Goal: Transaction & Acquisition: Purchase product/service

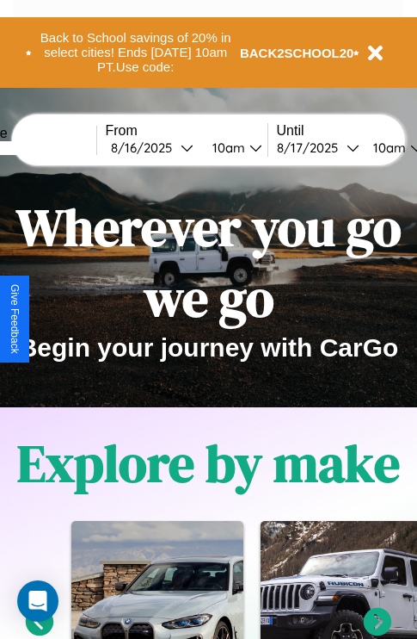
scroll to position [265, 0]
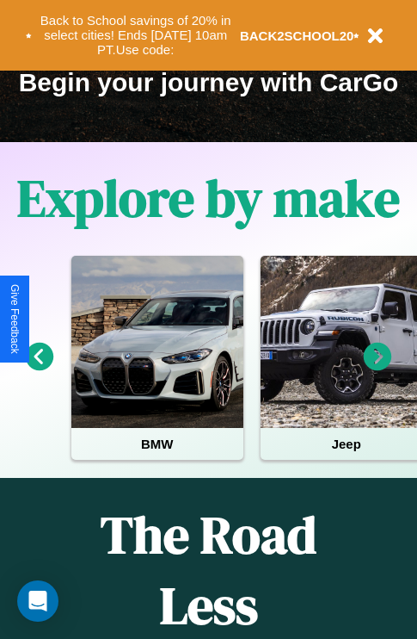
click at [378, 368] on icon at bounding box center [378, 357] width 28 height 28
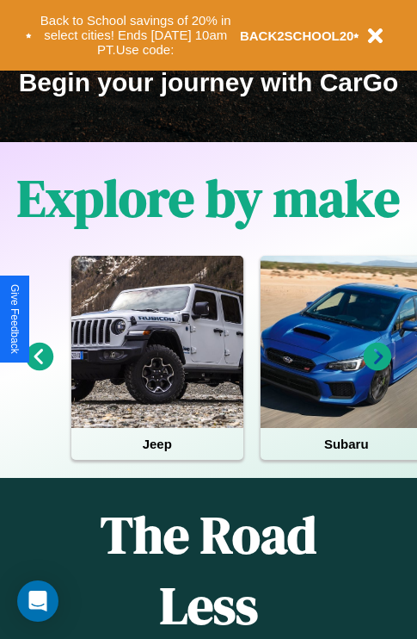
click at [378, 368] on icon at bounding box center [378, 357] width 28 height 28
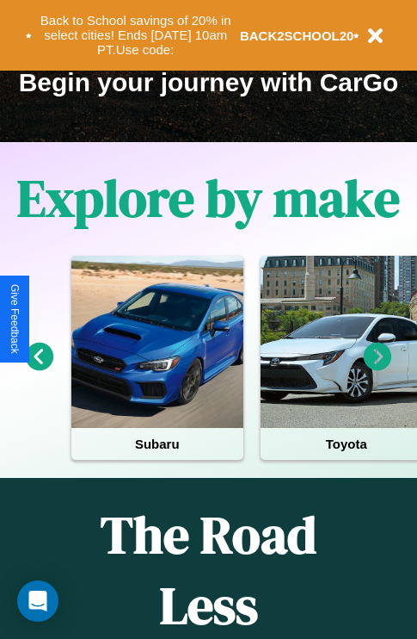
click at [378, 368] on icon at bounding box center [378, 357] width 28 height 28
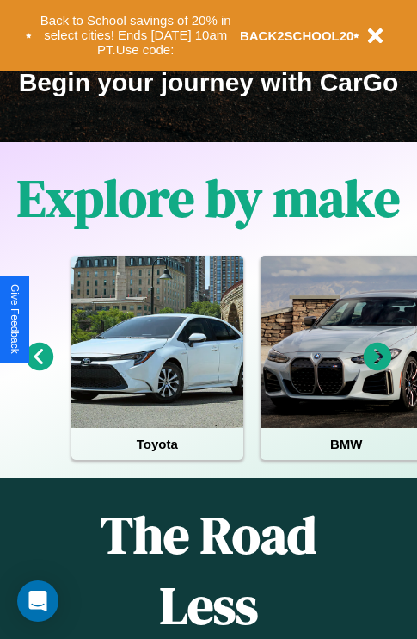
click at [378, 368] on icon at bounding box center [378, 357] width 28 height 28
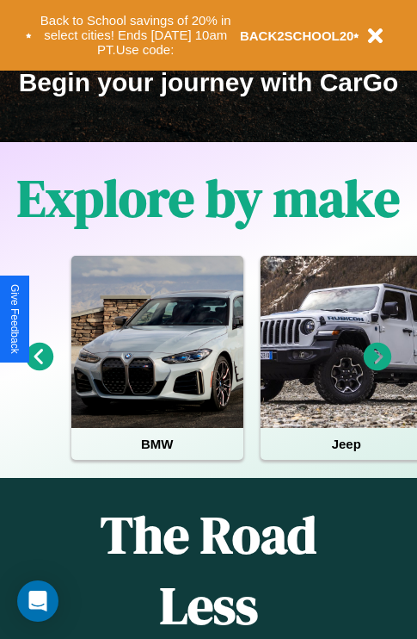
click at [378, 368] on icon at bounding box center [378, 357] width 28 height 28
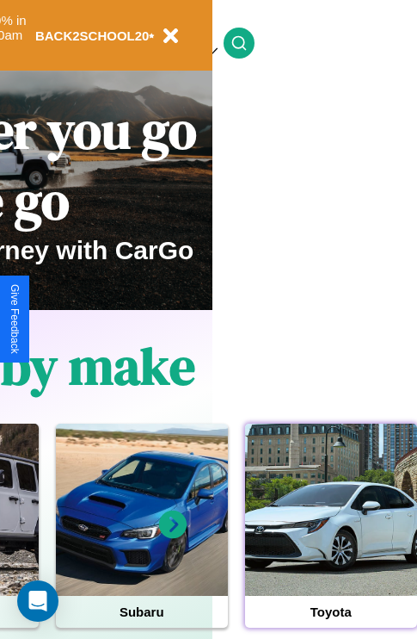
click at [331, 536] on div at bounding box center [331, 510] width 172 height 172
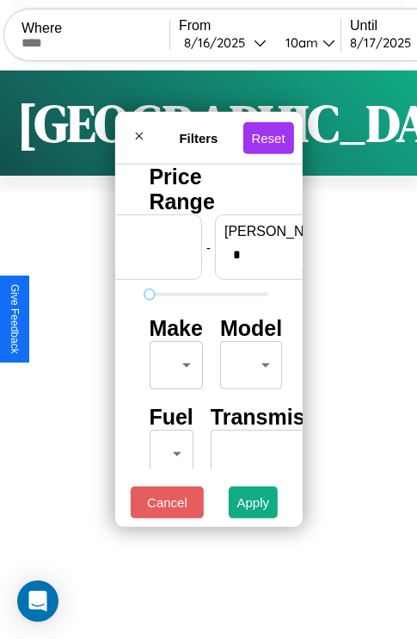
scroll to position [0, 107]
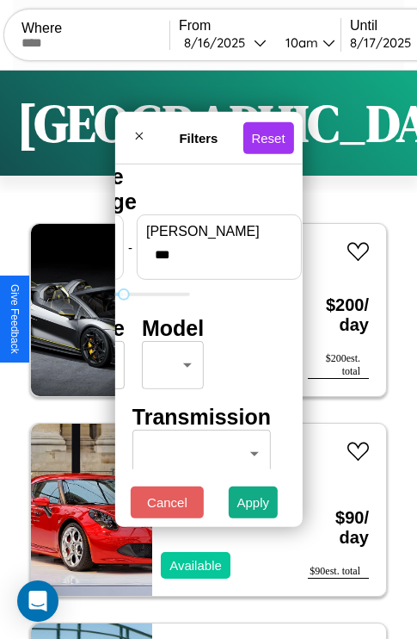
type input "***"
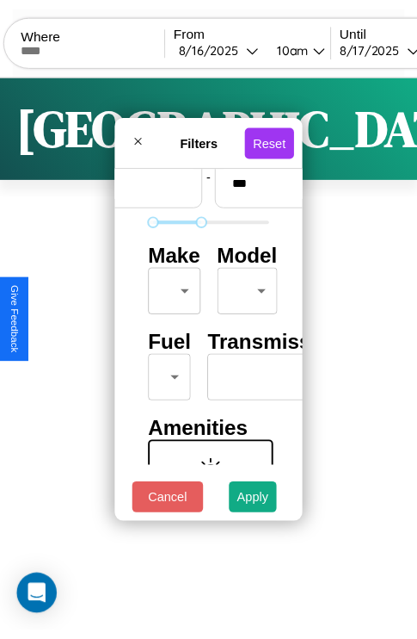
scroll to position [51, 0]
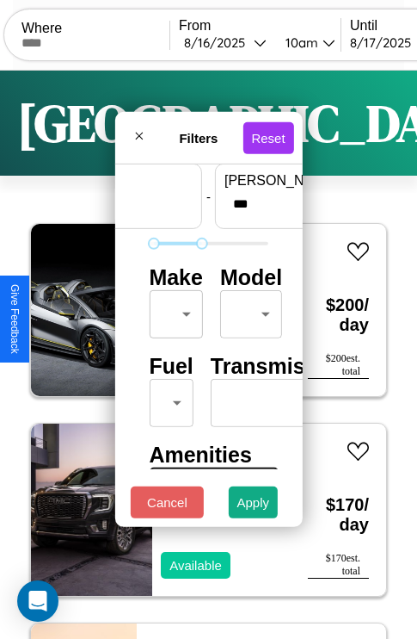
type input "**"
click at [173, 310] on body "CarGo Where From 8 / 16 / 2025 10am Until 8 / 17 / 2025 10am Become a Host Logi…" at bounding box center [208, 355] width 417 height 710
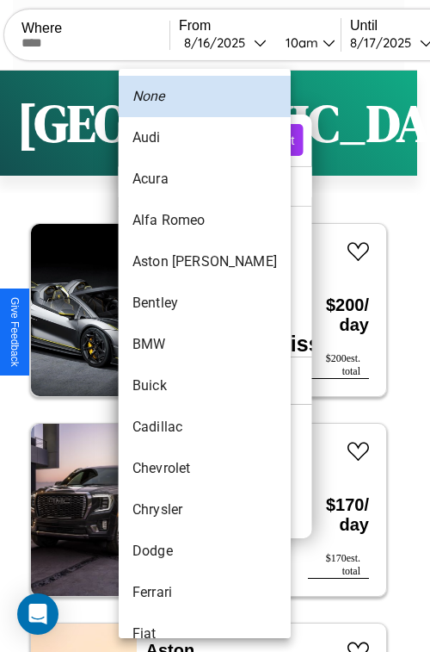
click at [172, 344] on li "BMW" at bounding box center [205, 344] width 172 height 41
type input "***"
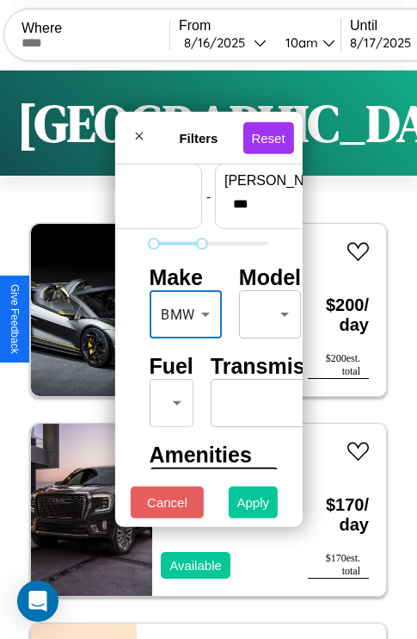
click at [254, 506] on button "Apply" at bounding box center [254, 502] width 50 height 32
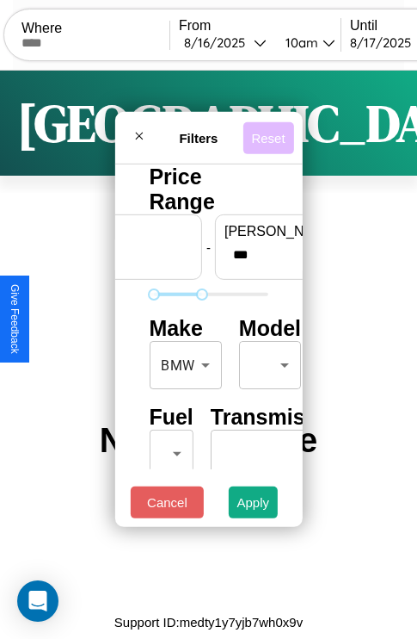
click at [271, 133] on button "Reset" at bounding box center [268, 137] width 51 height 32
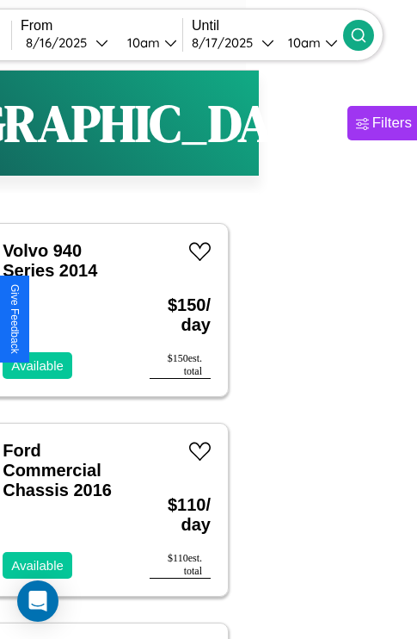
type input "*****"
click at [368, 34] on icon at bounding box center [358, 35] width 17 height 17
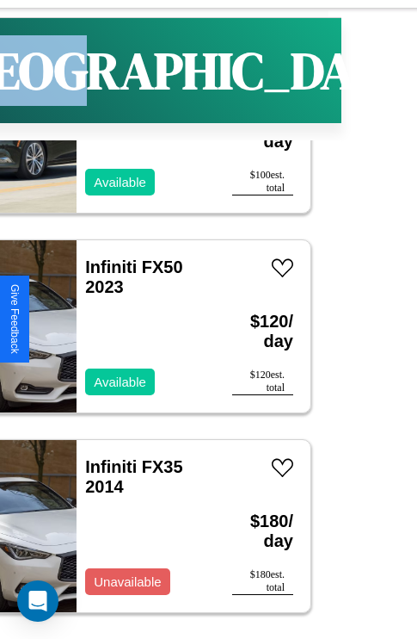
scroll to position [9451, 0]
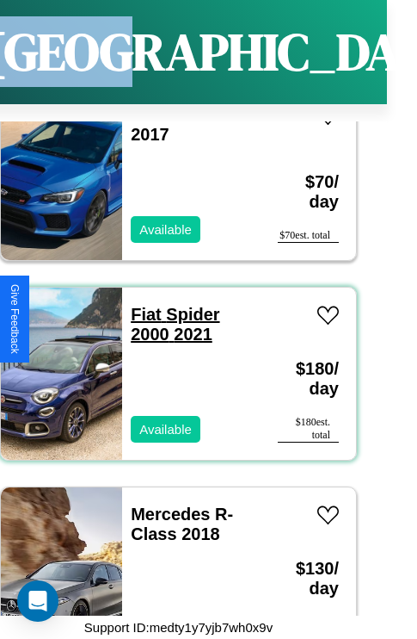
click at [140, 305] on link "Fiat Spider 2000 2021" at bounding box center [175, 324] width 89 height 39
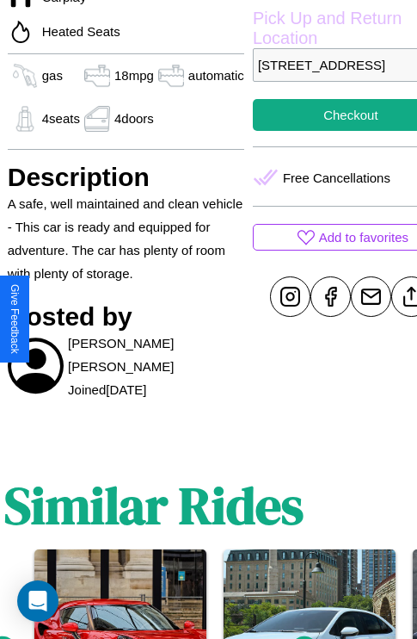
scroll to position [611, 55]
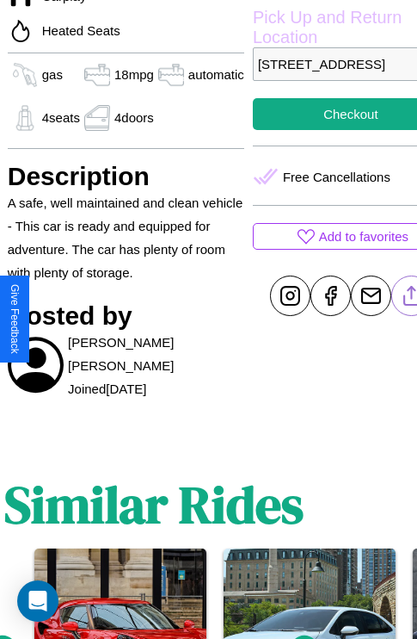
click at [411, 299] on line at bounding box center [411, 293] width 0 height 12
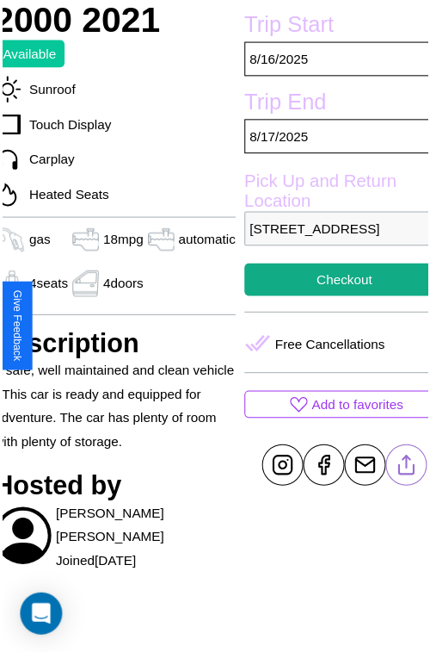
scroll to position [430, 72]
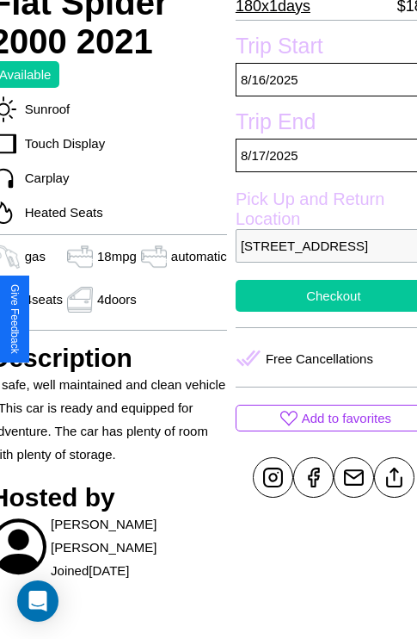
click at [319, 312] on button "Checkout" at bounding box center [334, 296] width 196 height 32
